Goal: Entertainment & Leisure: Consume media (video, audio)

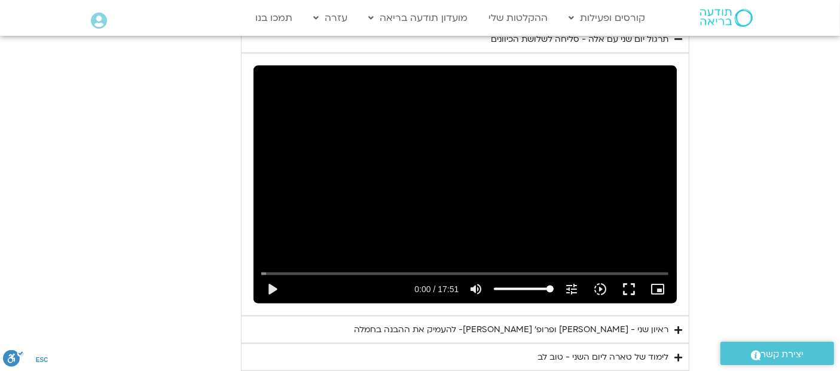
scroll to position [1701, 0]
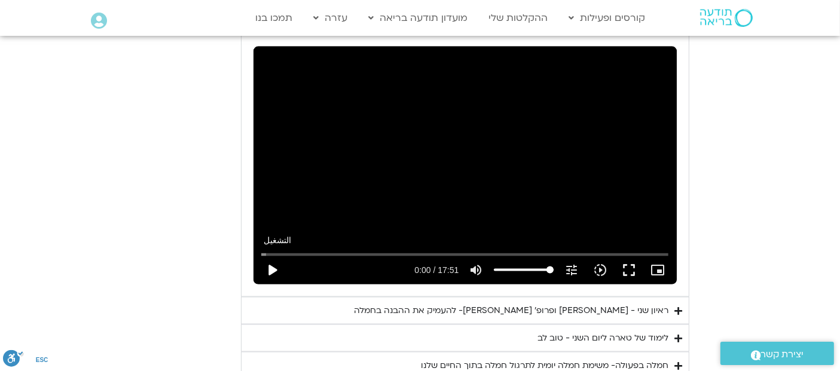
click at [271, 256] on button "play_arrow" at bounding box center [272, 270] width 29 height 29
click at [627, 256] on button "fullscreen" at bounding box center [628, 270] width 29 height 29
click at [628, 256] on button "fullscreen" at bounding box center [628, 270] width 29 height 29
click at [629, 256] on button "fullscreen" at bounding box center [628, 270] width 29 height 29
click at [633, 256] on button "fullscreen" at bounding box center [628, 270] width 29 height 29
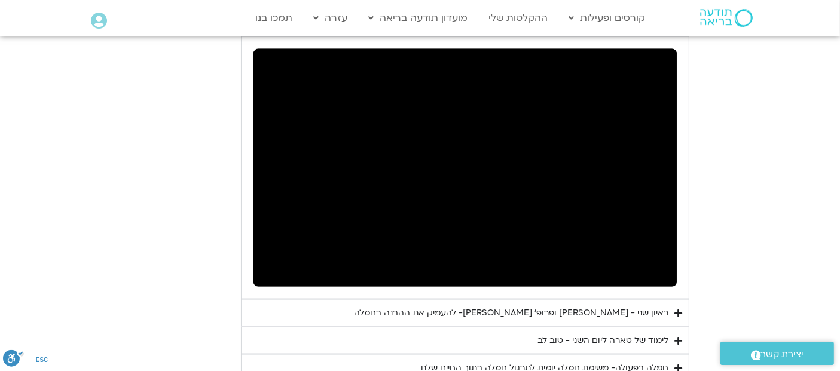
scroll to position [1675, 0]
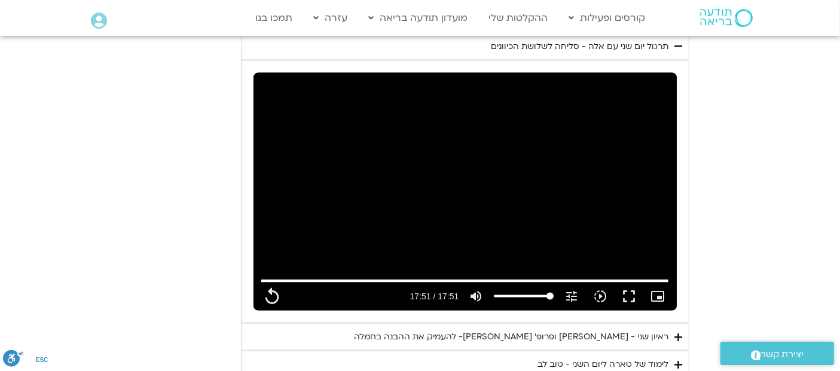
type input "1071.88"
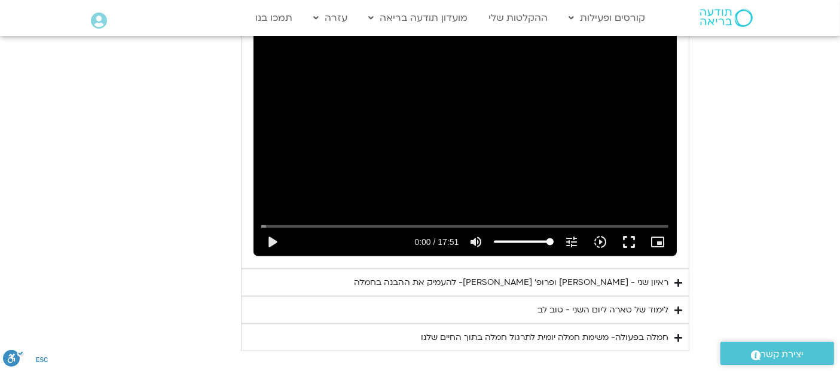
scroll to position [1791, 0]
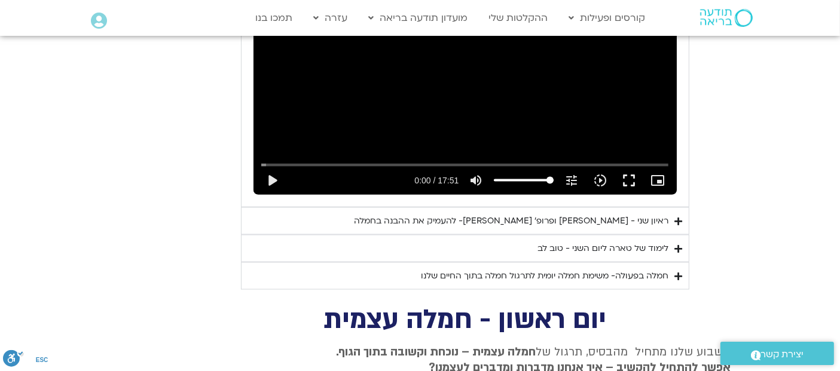
click at [658, 214] on div "ראיון שני - [PERSON_NAME]׳ [PERSON_NAME]- להעמיק את ההבנה בחמלה" at bounding box center [511, 221] width 314 height 14
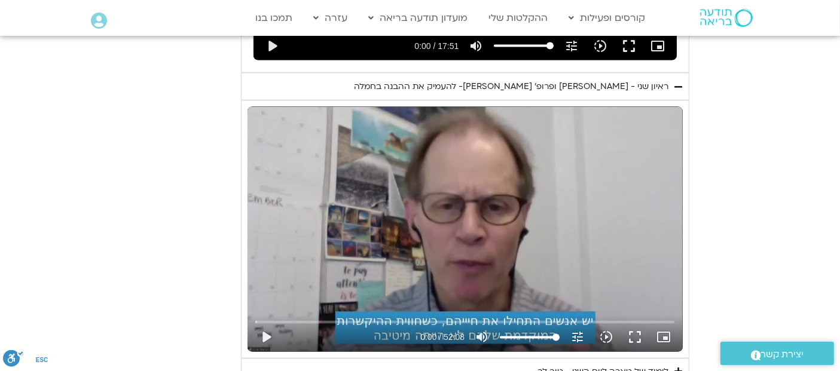
scroll to position [1931, 0]
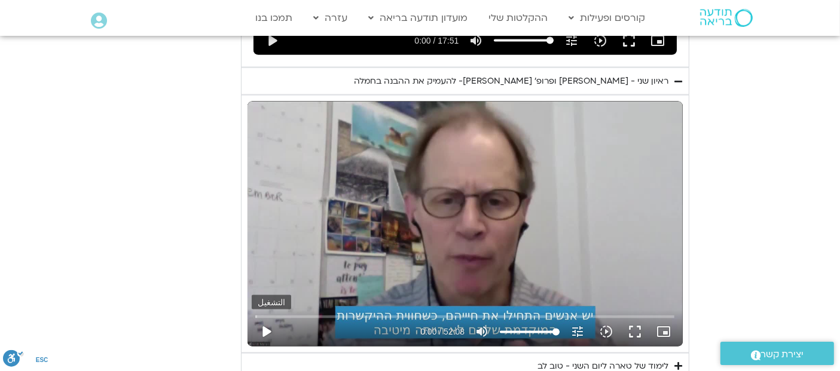
click at [268, 318] on button "play_arrow" at bounding box center [266, 332] width 29 height 29
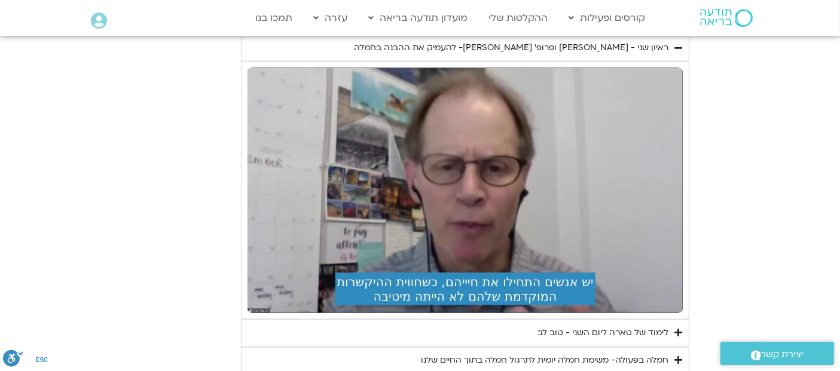
scroll to position [1954, 0]
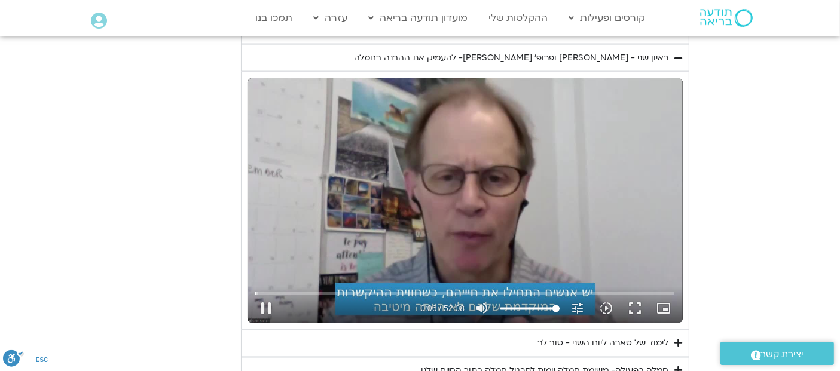
click at [459, 135] on div "تخطّي الإعلان 3:08 pause 0:06 / 52:08 volume_up كتم الصوت tune درجة الدقة تلقائ…" at bounding box center [464, 200] width 435 height 245
click at [465, 159] on div "تخطّي الإعلان 3:08 play_arrow 0:06 / 52:08 volume_up كتم الصوت tune درجة الدقة …" at bounding box center [464, 200] width 435 height 245
drag, startPoint x: 258, startPoint y: 274, endPoint x: 244, endPoint y: 274, distance: 13.7
click at [255, 290] on input "البحث بالتمرير" at bounding box center [464, 293] width 419 height 7
click at [476, 211] on div "تخطّي الإعلان 0:00 pause 1:53 / 52:08 volume_up كتم الصوت tune درجة الدقة تلقائ…" at bounding box center [464, 200] width 435 height 245
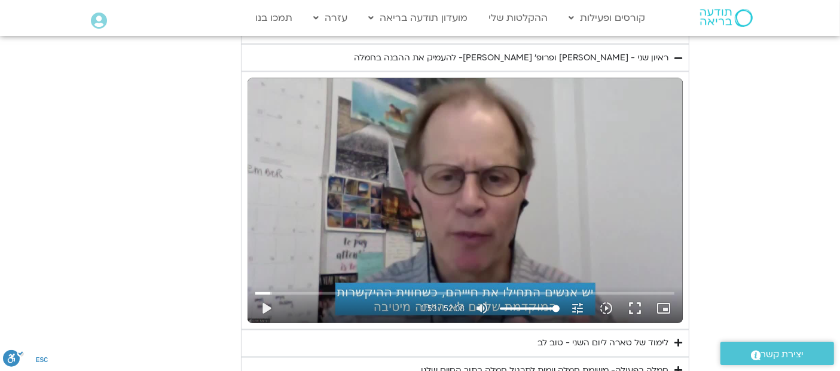
click at [500, 124] on div "تخطّي الإعلان 0:00 play_arrow 1:53 / 52:08 volume_up كتم الصوت tune درجة الدقة …" at bounding box center [464, 200] width 435 height 245
click at [340, 290] on input "البحث بالتمرير" at bounding box center [464, 293] width 419 height 7
click at [348, 290] on input "البحث بالتمرير" at bounding box center [464, 293] width 419 height 7
click at [390, 290] on input "البحث بالتمرير" at bounding box center [464, 293] width 419 height 7
click at [425, 290] on input "البحث بالتمرير" at bounding box center [464, 293] width 419 height 7
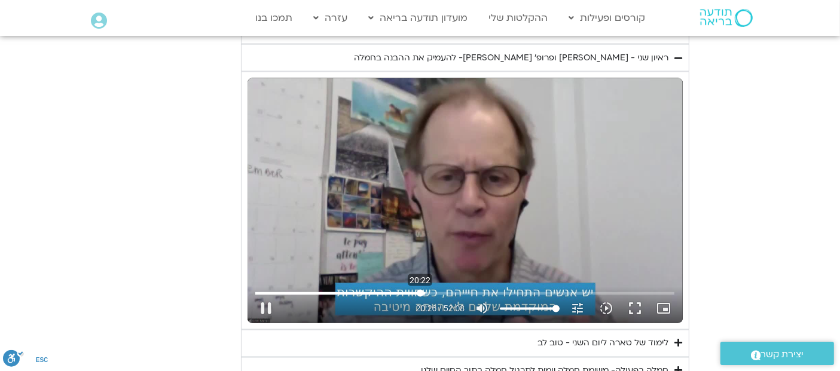
click at [419, 290] on input "البحث بالتمرير" at bounding box center [464, 293] width 419 height 7
click at [432, 290] on input "البحث بالتمرير" at bounding box center [464, 293] width 419 height 7
click at [428, 290] on input "البحث بالتمرير" at bounding box center [464, 293] width 419 height 7
click at [455, 126] on div "تخطّي الإعلان 21:25 pause 23:02 / 52:08 volume_up كتم الصوت tune درجة الدقة تلق…" at bounding box center [464, 200] width 435 height 245
click at [436, 290] on input "البحث بالتمرير" at bounding box center [464, 293] width 419 height 7
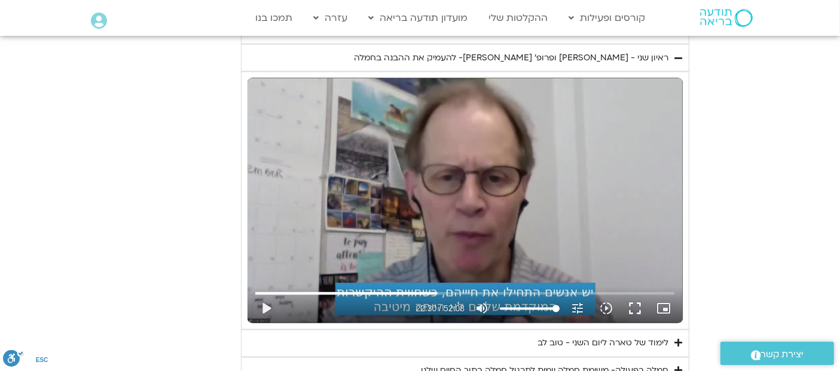
click at [471, 165] on div "تخطّي الإعلان 22:29 play_arrow 22:30 / 52:08 volume_up كتم الصوت tune درجة الدق…" at bounding box center [464, 200] width 435 height 245
click at [459, 290] on input "البحث بالتمرير" at bounding box center [464, 293] width 419 height 7
click at [571, 160] on div "تخطّي الإعلان 25:21 pause 28:26 / 52:08 volume_up كتم الصوت tune درجة الدقة تلق…" at bounding box center [464, 200] width 435 height 245
click at [480, 290] on input "البحث بالتمرير" at bounding box center [464, 293] width 419 height 7
click at [488, 170] on div "تخطّي الإعلان 28:04 play_arrow 28:06 / 52:08 volume_up كتم الصوت tune درجة الدق…" at bounding box center [464, 200] width 435 height 245
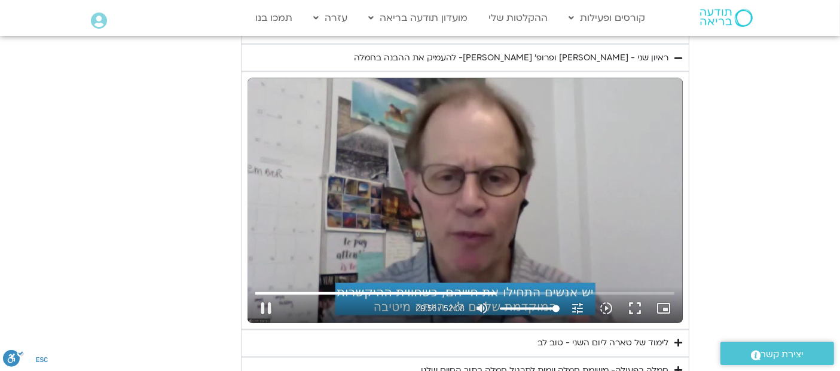
click at [388, 161] on div "تخطّي الإعلان 28:04 pause 29:56 / 52:08 volume_up كتم الصوت tune درجة الدقة تلق…" at bounding box center [464, 200] width 435 height 245
click at [388, 161] on div "تخطّي الإعلان 28:04 play_arrow 29:56 / 52:08 volume_up كتم الصوت tune درجة الدق…" at bounding box center [464, 200] width 435 height 245
click at [418, 146] on div "تخطّي الإعلان 28:04 pause 33:36 / 52:08 volume_up كتم الصوت tune درجة الدقة تلق…" at bounding box center [464, 200] width 435 height 245
click at [457, 148] on div "تخطّي الإعلان 28:04 play_arrow 33:36 / 52:08 volume_up كتم الصوت tune درجة الدق…" at bounding box center [464, 200] width 435 height 245
click at [522, 290] on input "البحث بالتمرير" at bounding box center [464, 293] width 419 height 7
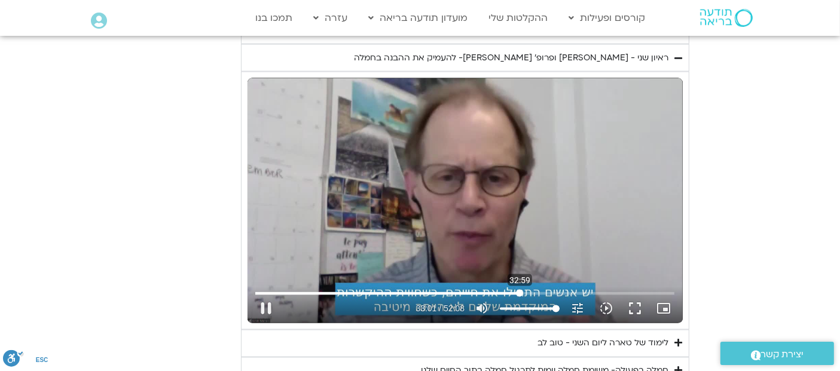
click at [519, 290] on input "البحث بالتمرير" at bounding box center [464, 293] width 419 height 7
click at [523, 290] on input "البحث بالتمرير" at bounding box center [464, 293] width 419 height 7
click at [549, 290] on input "البحث بالتمرير" at bounding box center [464, 293] width 419 height 7
click at [552, 290] on input "البحث بالتمرير" at bounding box center [464, 293] width 419 height 7
click at [554, 290] on input "البحث بالتمرير" at bounding box center [464, 293] width 419 height 7
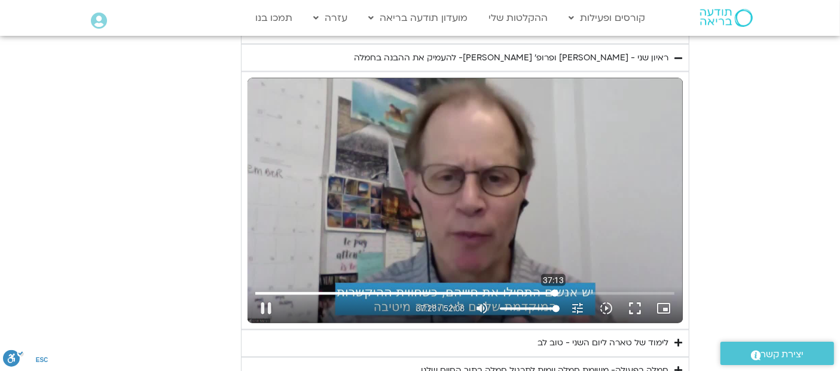
click at [553, 290] on input "البحث بالتمرير" at bounding box center [464, 293] width 419 height 7
click at [551, 290] on input "البحث بالتمرير" at bounding box center [464, 293] width 419 height 7
click at [466, 155] on div "تخطّي الإعلان 36:59 pause 39:13 / 52:08 volume_up كتم الصوت tune درجة الدقة تلق…" at bounding box center [464, 200] width 435 height 245
click at [565, 290] on input "البحث بالتمرير" at bounding box center [464, 293] width 419 height 7
click at [563, 290] on input "البحث بالتمرير" at bounding box center [464, 293] width 419 height 7
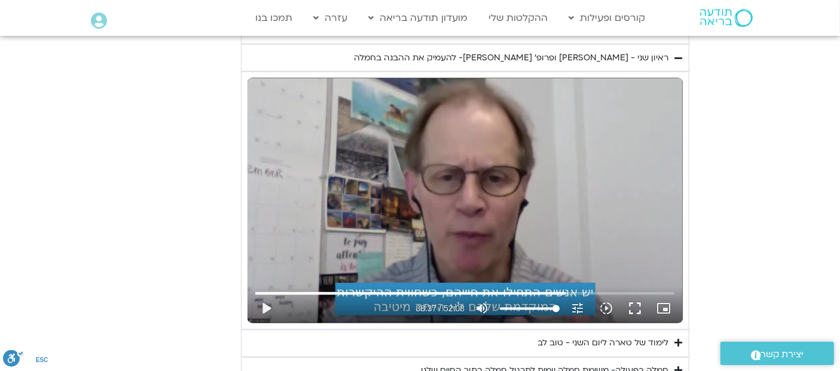
click at [540, 177] on div "تخطّي الإعلان 38:35 play_arrow 38:37 / 52:08 volume_up كتم الصوت tune درجة الدق…" at bounding box center [464, 200] width 435 height 245
click at [543, 191] on div "تخطّي الإعلان 38:35 pause 38:39 / 52:08 volume_up كتم الصوت tune درجة الدقة تلق…" at bounding box center [464, 200] width 435 height 245
click at [549, 290] on input "البحث بالتمرير" at bounding box center [464, 293] width 419 height 7
click at [549, 158] on div "تخطّي الإعلان 36:46 play_arrow 36:46 / 52:08 volume_up كتم الصوت tune درجة الدق…" at bounding box center [464, 200] width 435 height 245
click at [535, 290] on input "البحث بالتمرير" at bounding box center [464, 293] width 419 height 7
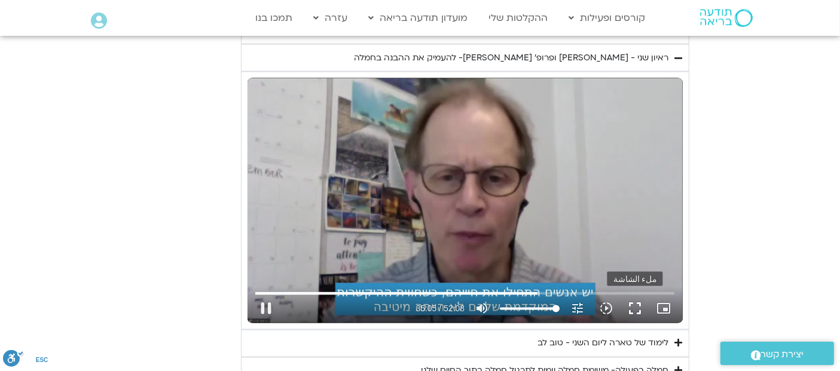
click at [632, 295] on button "fullscreen" at bounding box center [634, 309] width 29 height 29
click at [637, 295] on button "fullscreen" at bounding box center [634, 309] width 29 height 29
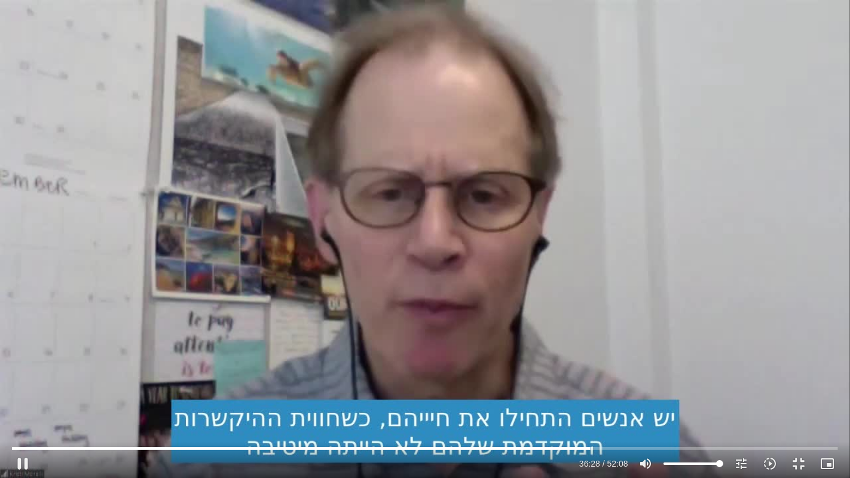
click at [551, 262] on div "تخطّي الإعلان 51:57 pause 36:28 / 52:08 volume_up كتم الصوت tune درجة الدقة تلق…" at bounding box center [425, 239] width 850 height 478
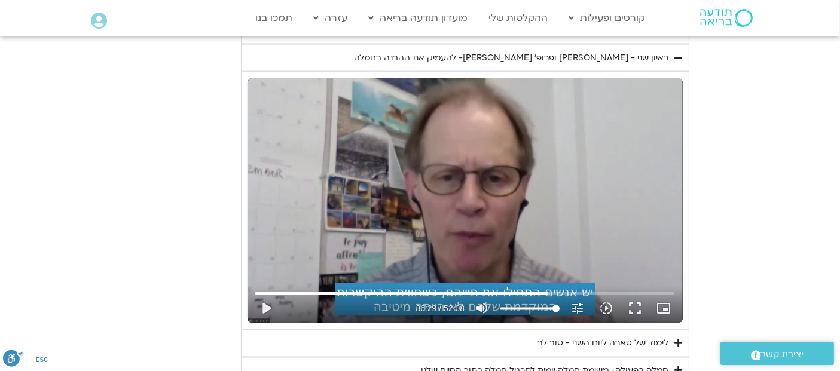
click at [468, 78] on div "تخطّي الإعلان 51:57 play_arrow 36:29 / 52:08 volume_up كتم الصوت tune درجة الدق…" at bounding box center [464, 200] width 435 height 245
click at [630, 295] on button "fullscreen" at bounding box center [634, 309] width 29 height 29
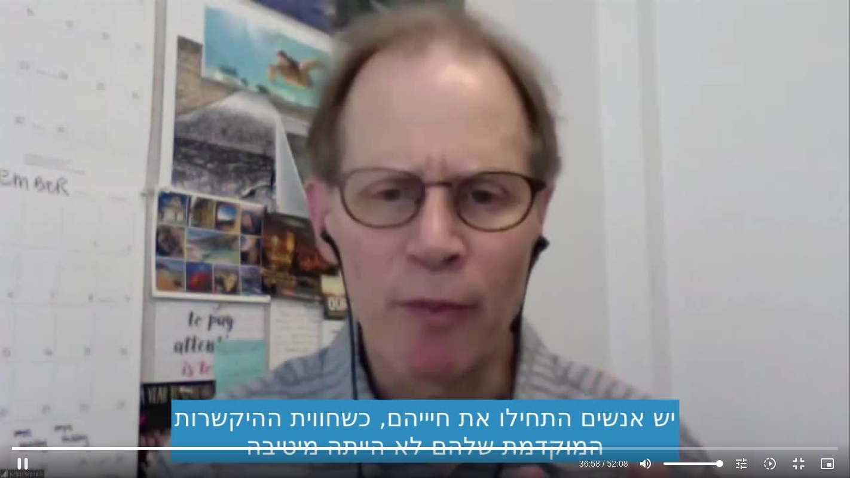
click at [546, 233] on div "تخطّي الإعلان 48:51 pause 36:58 / 52:08 volume_up كتم الصوت tune درجة الدقة تلق…" at bounding box center [425, 239] width 850 height 478
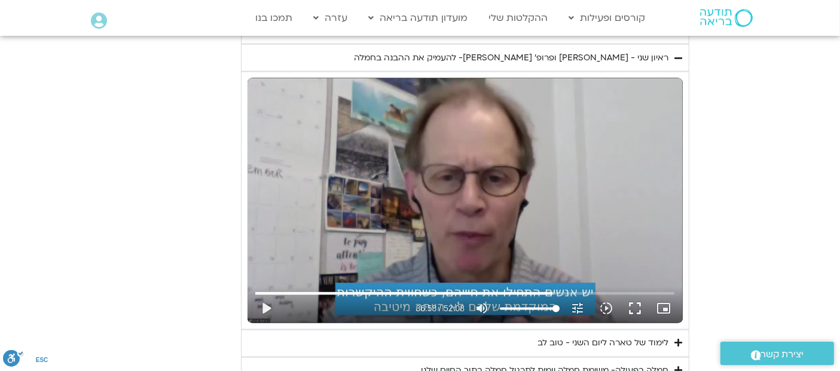
click at [473, 189] on div "تخطّي الإعلان 48:51 play_arrow 36:58 / 52:08 volume_up كتم الصوت tune درجة الدق…" at bounding box center [464, 200] width 435 height 245
click at [547, 290] on input "البحث بالتمرير" at bounding box center [464, 293] width 419 height 7
click at [549, 290] on input "البحث بالتمرير" at bounding box center [464, 293] width 419 height 7
click at [546, 290] on input "البحث بالتمرير" at bounding box center [464, 293] width 419 height 7
click at [629, 295] on button "fullscreen" at bounding box center [634, 309] width 29 height 29
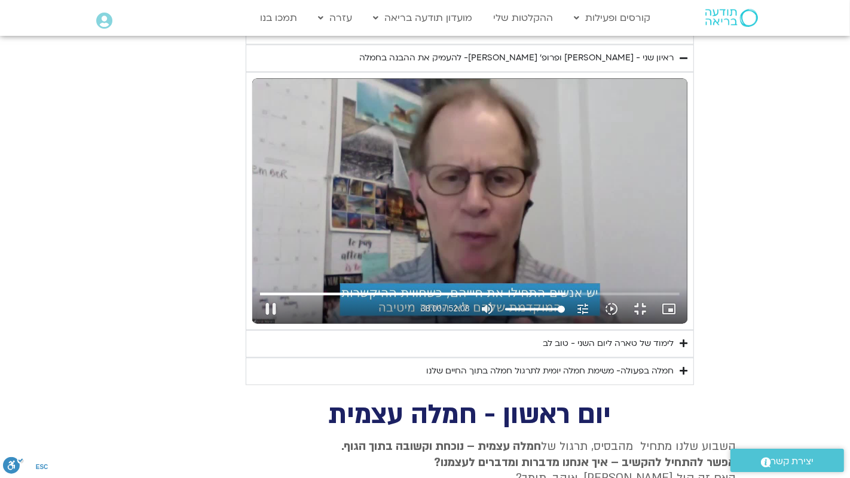
type input "2280.699228"
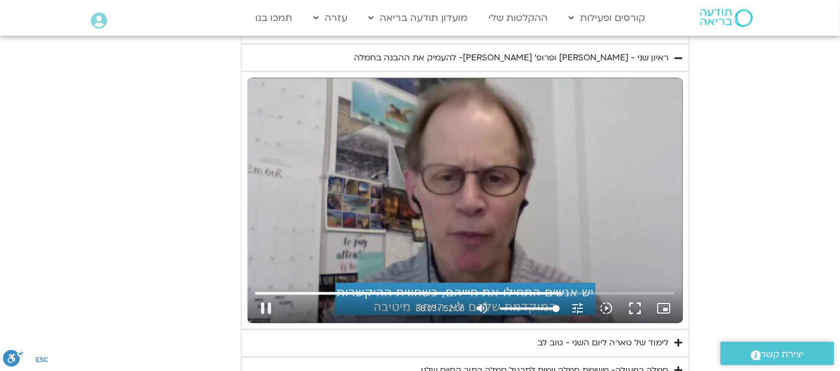
click at [467, 163] on div "تخطّي الإعلان 25:37 pause 38:03 / 52:08 volume_up كتم الصوت tune درجة الدقة تلق…" at bounding box center [464, 200] width 435 height 245
click at [364, 170] on div "تخطّي الإعلان 25:37 play_arrow 38:03 / 52:08 volume_up كتم الصوت tune درجة الدق…" at bounding box center [464, 200] width 435 height 245
click at [364, 242] on div "تخطّي الإعلان 20:17 pause 38:36 / 52:08 volume_up كتم الصوت tune درجة الدقة تلق…" at bounding box center [464, 200] width 435 height 245
click at [557, 290] on input "البحث بالتمرير" at bounding box center [464, 293] width 419 height 7
click at [512, 192] on div "تخطّي الإعلان 37:45 play_arrow 37:47 / 52:08 volume_up كتم الصوت tune درجة الدق…" at bounding box center [464, 200] width 435 height 245
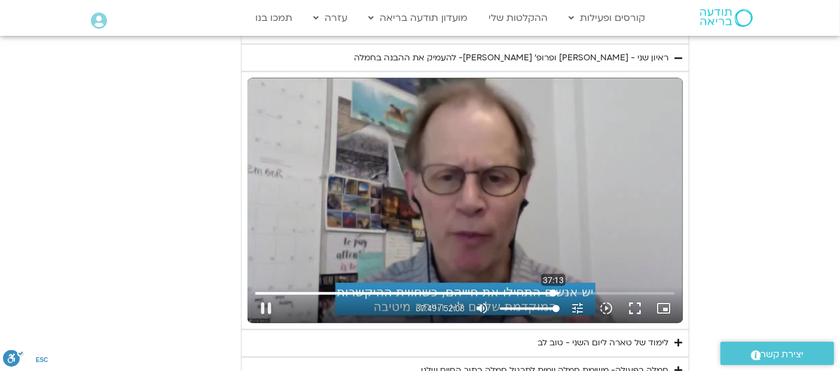
click at [553, 290] on input "البحث بالتمرير" at bounding box center [464, 293] width 419 height 7
click at [482, 176] on div "تخطّي الإعلان 37:13 pause 38:24 / 52:08 volume_up كتم الصوت tune درجة الدقة تلق…" at bounding box center [464, 200] width 435 height 245
click at [261, 295] on button "play_arrow" at bounding box center [266, 309] width 29 height 29
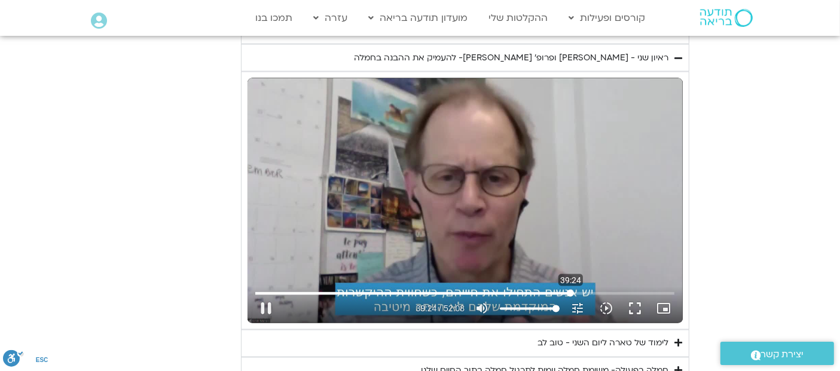
click at [570, 290] on input "البحث بالتمرير" at bounding box center [464, 293] width 419 height 7
click at [568, 290] on input "البحث بالتمرير" at bounding box center [464, 293] width 419 height 7
click at [567, 290] on input "البحث بالتمرير" at bounding box center [464, 293] width 419 height 7
click at [565, 290] on input "البحث بالتمرير" at bounding box center [464, 293] width 419 height 7
click at [574, 290] on input "البحث بالتمرير" at bounding box center [464, 293] width 419 height 7
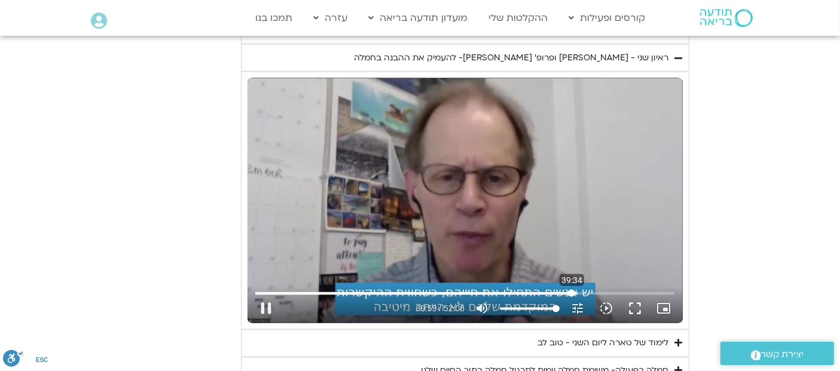
click at [571, 290] on input "البحث بالتمرير" at bounding box center [464, 293] width 419 height 7
click at [486, 191] on div "تخطّي الإعلان 39:34 pause 39:50 / 52:08 volume_up كتم الصوت tune درجة الدقة تلق…" at bounding box center [464, 200] width 435 height 245
click at [462, 183] on div "تخطّي الإعلان 11:58 play_arrow 39:50 / 52:08 volume_up كتم الصوت tune درجة الدق…" at bounding box center [464, 200] width 435 height 245
click at [582, 290] on input "البحث بالتمرير" at bounding box center [464, 293] width 419 height 7
click at [577, 290] on input "البحث بالتمرير" at bounding box center [464, 293] width 419 height 7
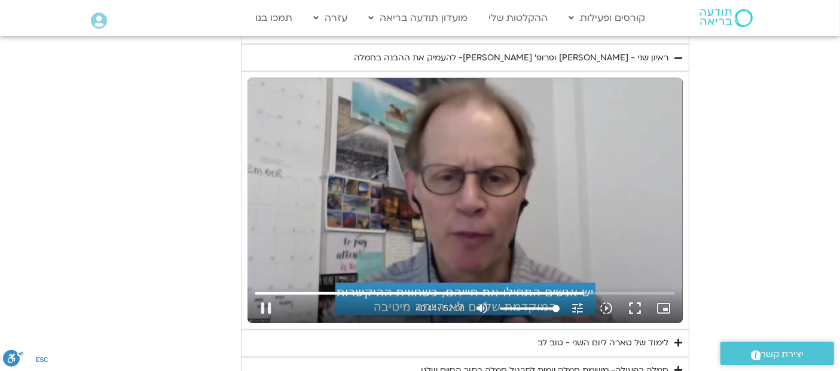
click at [488, 185] on div "تخطّي الإعلان 40:19 pause 40:44 / 52:08 volume_up كتم الصوت tune درجة الدقة تلق…" at bounding box center [464, 200] width 435 height 245
click at [363, 180] on div "تخطّي الإعلان 40:19 play_arrow 40:44 / 52:08 volume_up كتم الصوت tune درجة الدق…" at bounding box center [464, 200] width 435 height 245
click at [511, 168] on div "تخطّي الإعلان 40:19 pause 40:53 / 52:08 volume_up كتم الصوت tune درجة الدقة تلق…" at bounding box center [464, 200] width 435 height 245
click at [467, 186] on div "تخطّي الإعلان 40:19 play_arrow 40:53 / 52:08 volume_up كتم الصوت tune درجة الدق…" at bounding box center [464, 200] width 435 height 245
click at [586, 290] on input "البحث بالتمرير" at bounding box center [464, 293] width 419 height 7
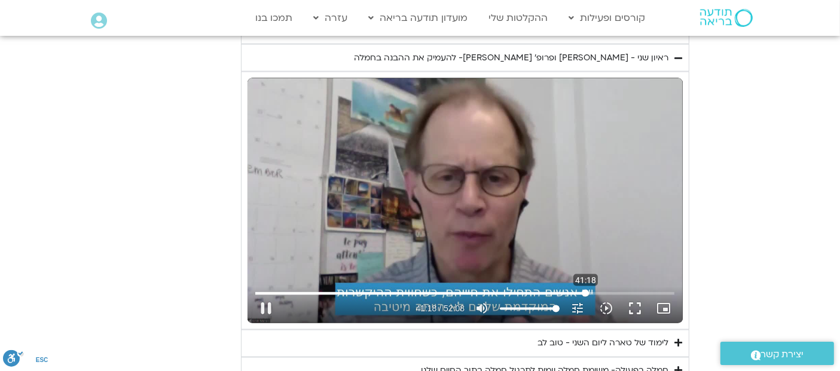
click at [585, 290] on input "البحث بالتمرير" at bounding box center [464, 293] width 419 height 7
click at [587, 290] on input "البحث بالتمرير" at bounding box center [464, 293] width 419 height 7
click at [608, 290] on input "البحث بالتمرير" at bounding box center [464, 293] width 419 height 7
click at [480, 210] on div "تخطّي الإعلان 38:26 pause 46:27 / 52:08 volume_up كتم الصوت tune درجة الدقة تلق…" at bounding box center [464, 200] width 435 height 245
click at [474, 142] on div "تخطّي الإعلان 6:50 play_arrow 46:27 / 52:08 volume_up كتم الصوت tune درجة الدقة…" at bounding box center [464, 200] width 435 height 245
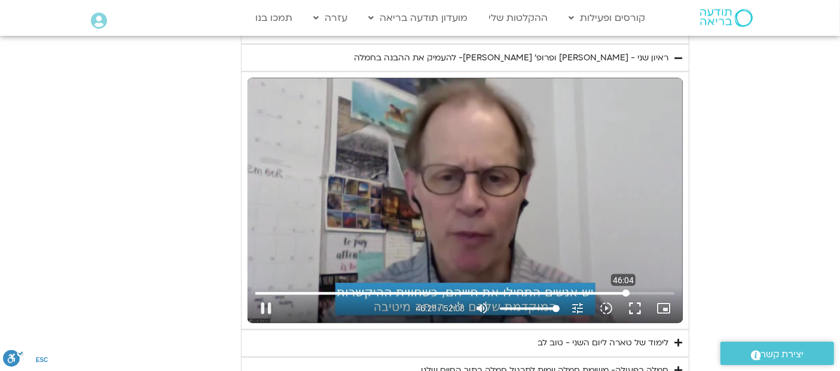
click at [623, 290] on input "البحث بالتمرير" at bounding box center [464, 293] width 419 height 7
click at [618, 290] on input "البحث بالتمرير" at bounding box center [464, 293] width 419 height 7
click at [528, 203] on div "تخطّي الإعلان 45:27 pause 47:22 / 52:08 volume_up كتم الصوت tune درجة الدقة تلق…" at bounding box center [464, 200] width 435 height 245
click at [425, 160] on div "تخطّي الإعلان 45:27 play_arrow 47:22 / 52:08 volume_up كتم الصوت tune درجة الدق…" at bounding box center [464, 200] width 435 height 245
click at [492, 218] on div "تخطّي الإعلان 45:27 pause 49:31 / 52:08 volume_up كتم الصوت tune درجة الدقة تلق…" at bounding box center [464, 200] width 435 height 245
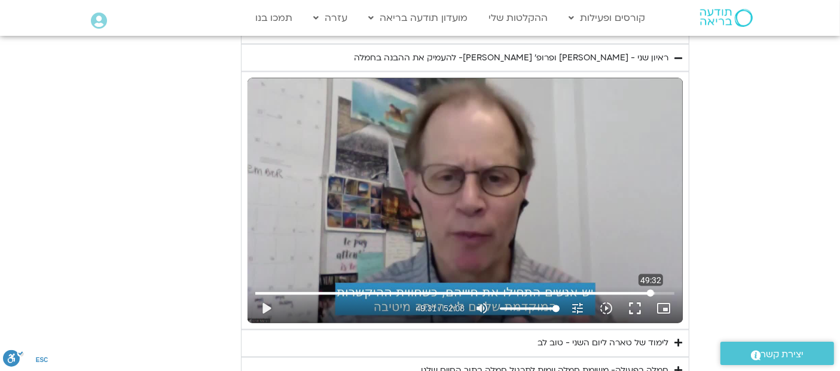
click at [650, 290] on input "البحث بالتمرير" at bounding box center [464, 293] width 419 height 7
click at [647, 290] on input "البحث بالتمرير" at bounding box center [464, 293] width 419 height 7
click at [646, 290] on input "البحث بالتمرير" at bounding box center [464, 293] width 419 height 7
click at [629, 201] on div "تخطّي الإعلان 49:00 play_arrow 49:02 / 52:08 volume_up كتم الصوت tune درجة الدق…" at bounding box center [464, 200] width 435 height 245
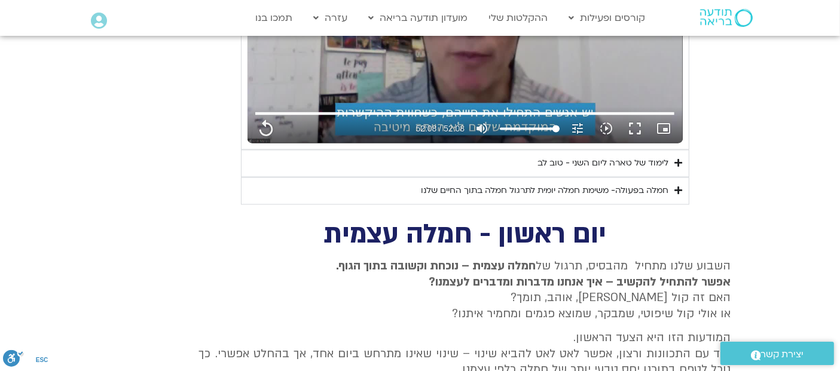
scroll to position [2139, 0]
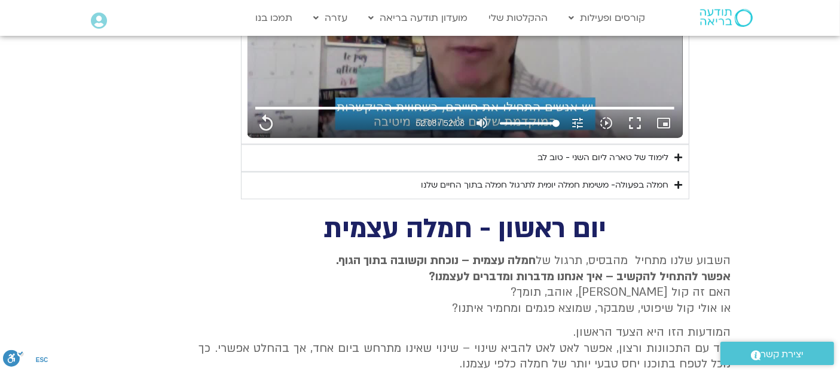
click at [679, 154] on icon "Accordion. Open links with Enter or Space, close with Escape, and navigate with…" at bounding box center [679, 158] width 8 height 9
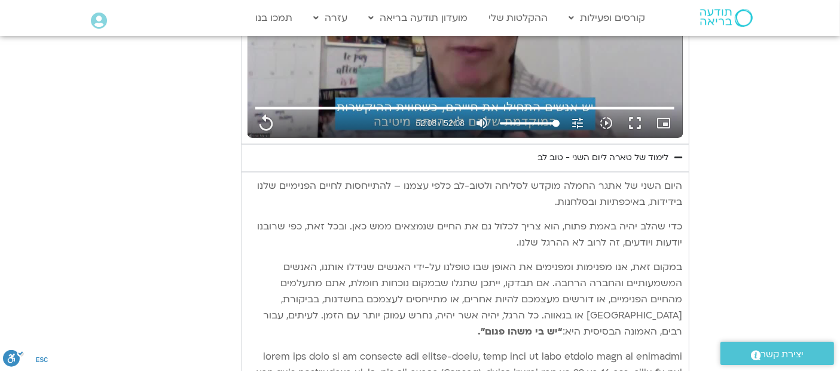
type input "3128.933333"
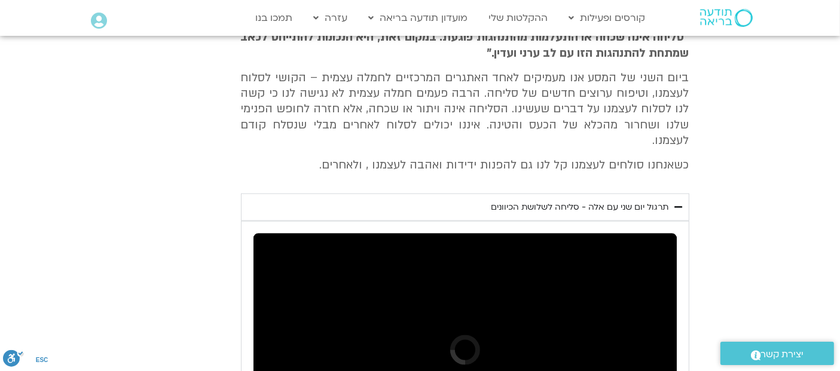
scroll to position [1514, 0]
